Goal: Navigation & Orientation: Find specific page/section

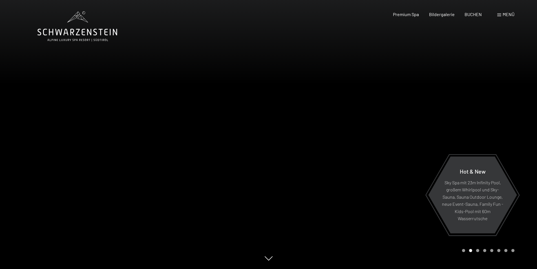
click at [520, 109] on div at bounding box center [403, 134] width 269 height 269
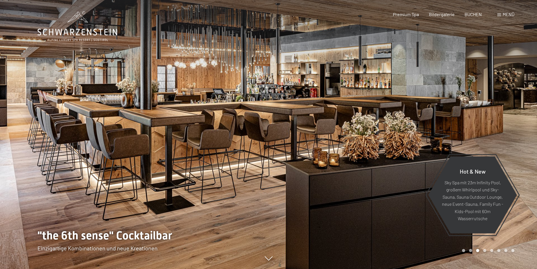
click at [520, 109] on div at bounding box center [403, 134] width 269 height 269
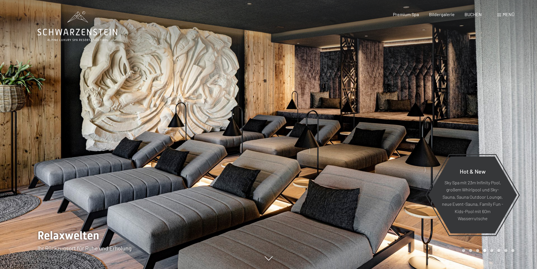
click at [518, 104] on div at bounding box center [403, 134] width 269 height 269
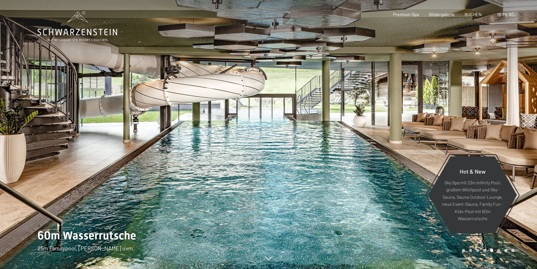
click at [518, 104] on div at bounding box center [403, 134] width 269 height 269
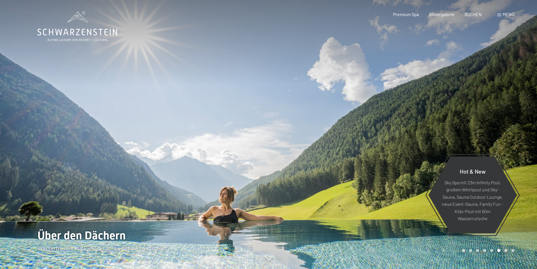
click at [518, 104] on div at bounding box center [403, 134] width 269 height 269
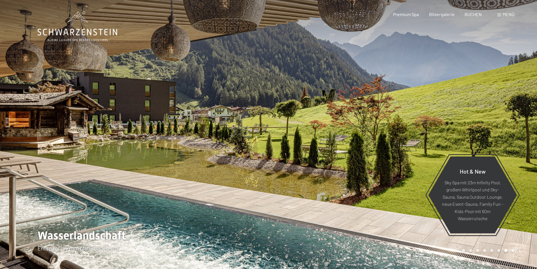
click at [518, 104] on div at bounding box center [403, 134] width 269 height 269
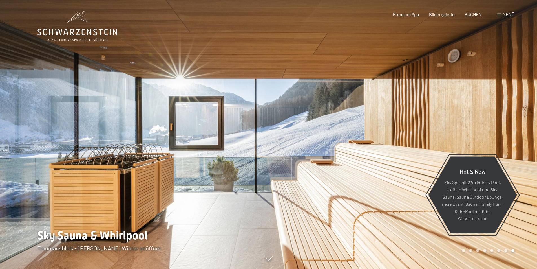
click at [518, 104] on div at bounding box center [403, 134] width 269 height 269
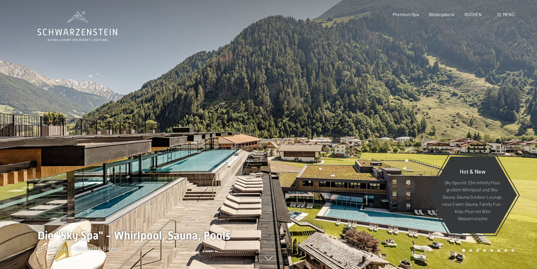
click at [518, 104] on div at bounding box center [403, 134] width 269 height 269
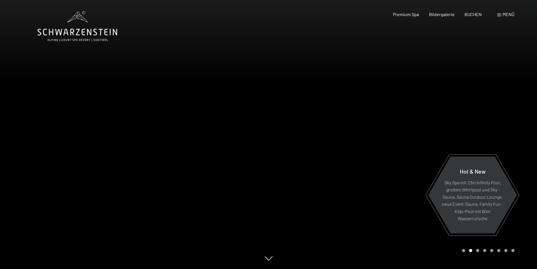
click at [518, 104] on div at bounding box center [403, 134] width 269 height 269
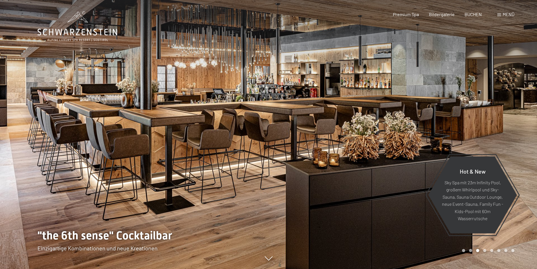
click at [518, 104] on div at bounding box center [403, 134] width 269 height 269
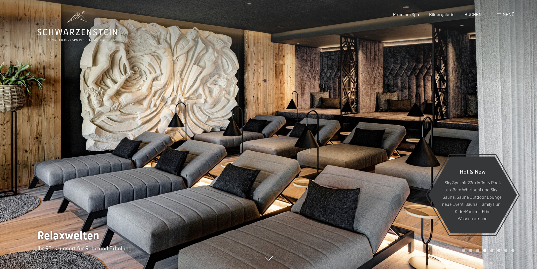
click at [518, 104] on div at bounding box center [403, 134] width 269 height 269
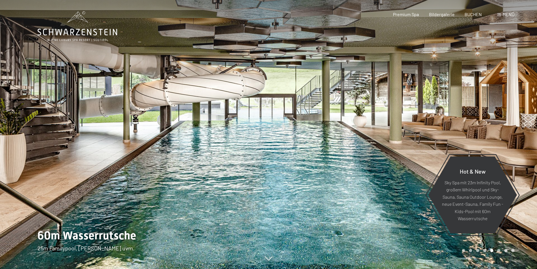
click at [518, 104] on div at bounding box center [403, 134] width 269 height 269
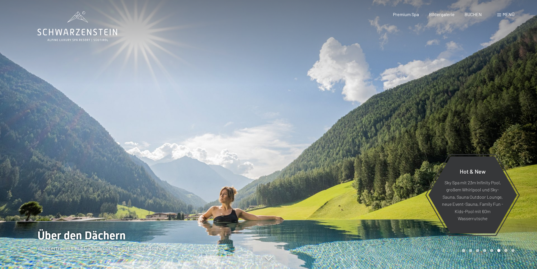
click at [518, 104] on div at bounding box center [403, 134] width 269 height 269
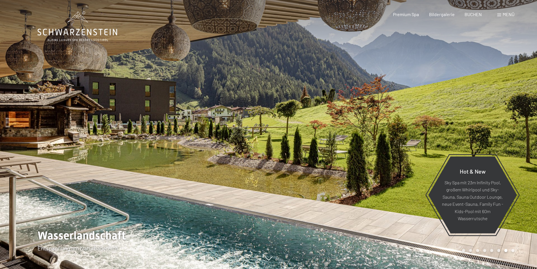
click at [518, 104] on div at bounding box center [403, 134] width 269 height 269
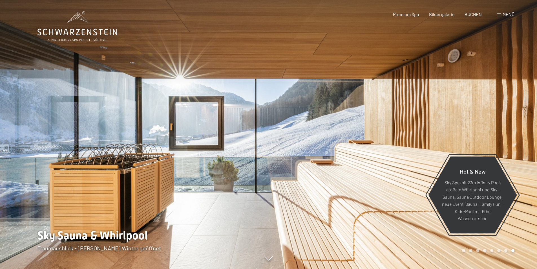
click at [518, 104] on div at bounding box center [403, 134] width 269 height 269
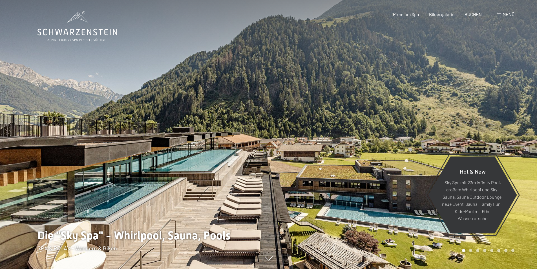
click at [518, 104] on div at bounding box center [403, 134] width 269 height 269
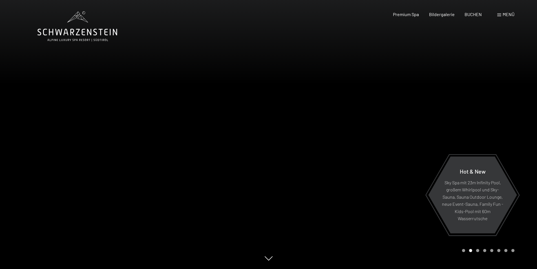
click at [518, 104] on div at bounding box center [403, 134] width 269 height 269
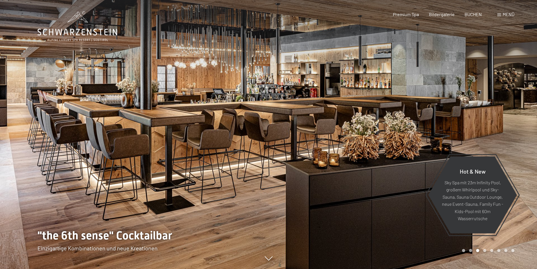
click at [518, 104] on div at bounding box center [403, 134] width 269 height 269
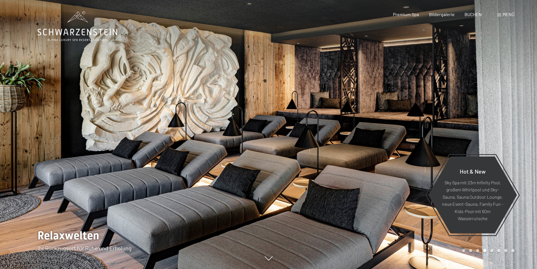
click at [475, 75] on div at bounding box center [403, 134] width 269 height 269
